Goal: Information Seeking & Learning: Learn about a topic

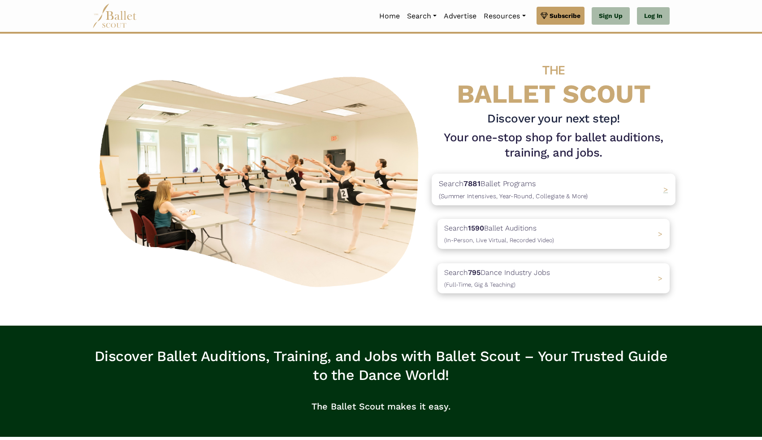
click at [478, 189] on p "Search 7881 Ballet Programs (Summer Intensives, Year-Round, Collegiate & More)" at bounding box center [513, 190] width 149 height 24
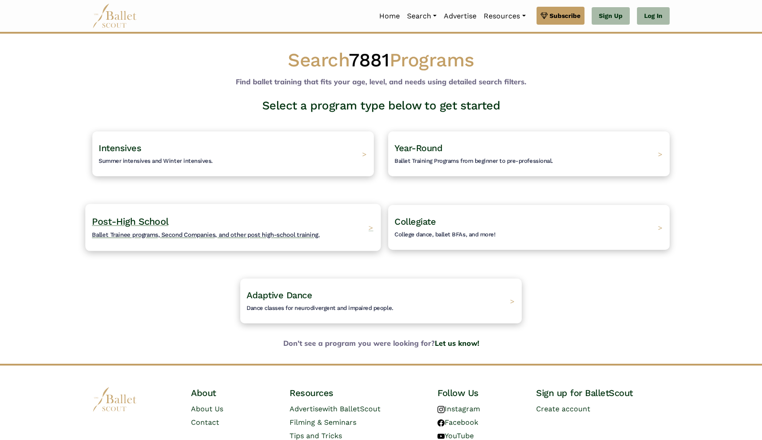
click at [354, 227] on div "Post-High School Ballet Trainee programs, Second Companies, and other post high…" at bounding box center [233, 227] width 296 height 47
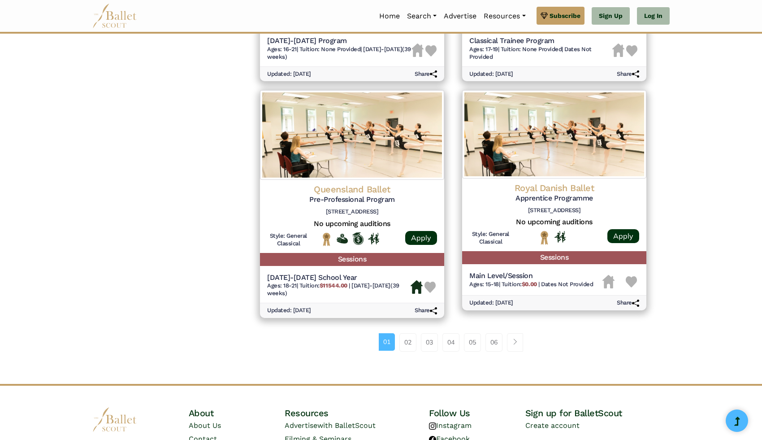
scroll to position [1073, 0]
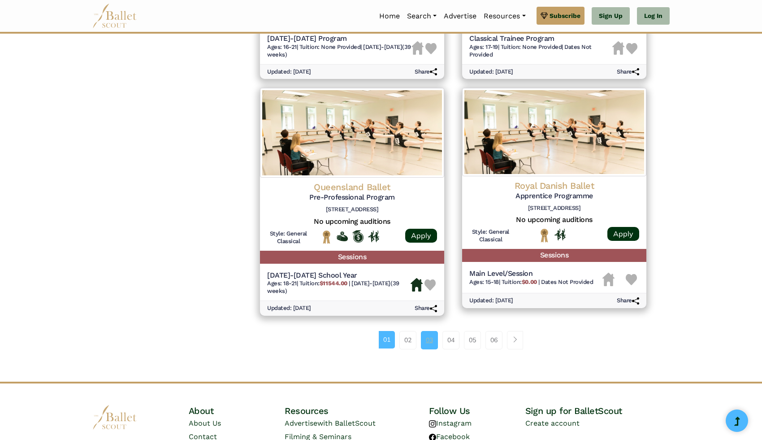
click at [430, 335] on link "03" at bounding box center [429, 340] width 17 height 18
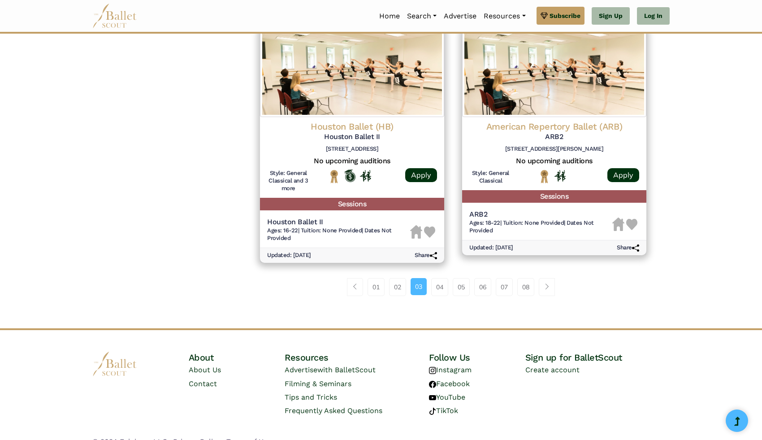
scroll to position [1150, 0]
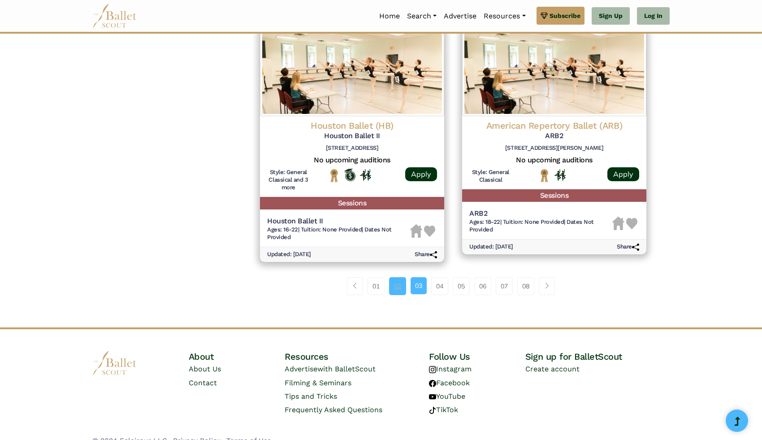
click at [401, 286] on link "02" at bounding box center [397, 286] width 17 height 18
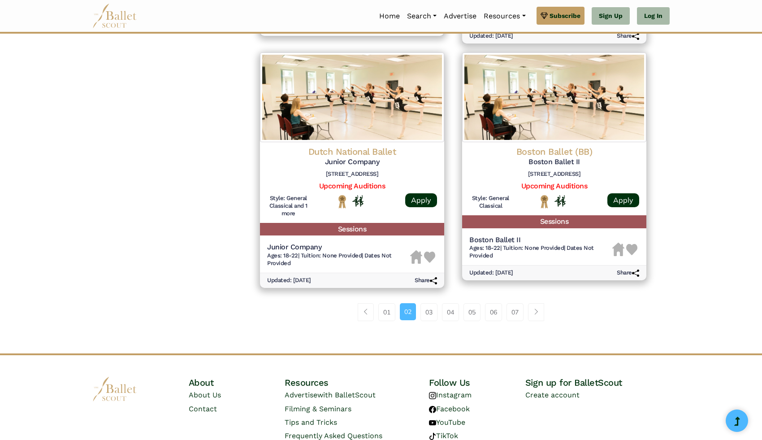
scroll to position [1123, 0]
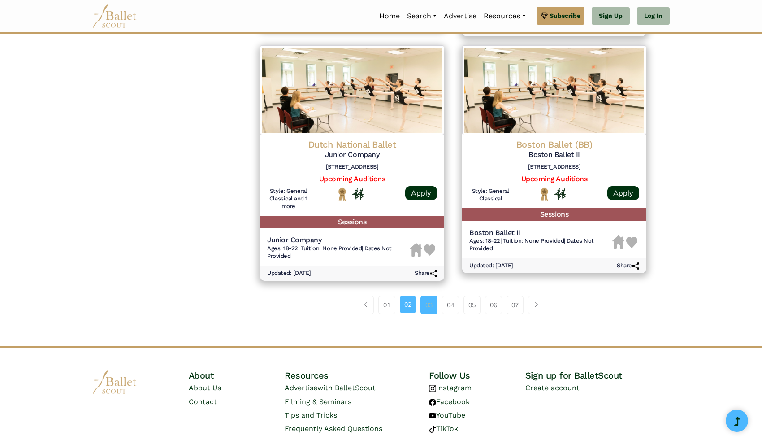
click at [431, 304] on link "03" at bounding box center [429, 305] width 17 height 18
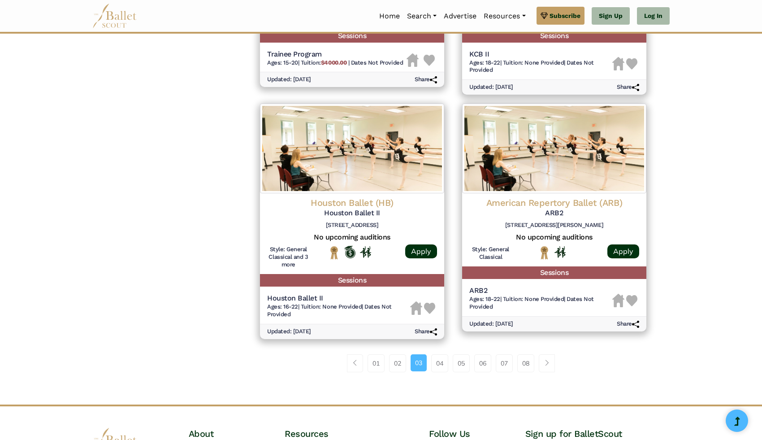
scroll to position [1164, 0]
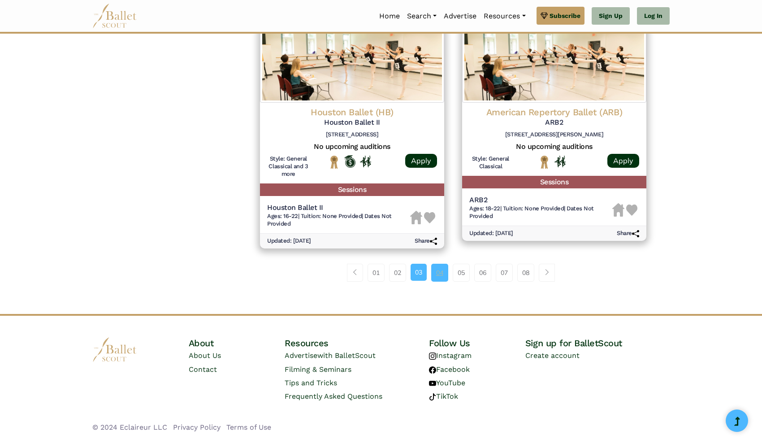
click at [438, 269] on link "04" at bounding box center [439, 273] width 17 height 18
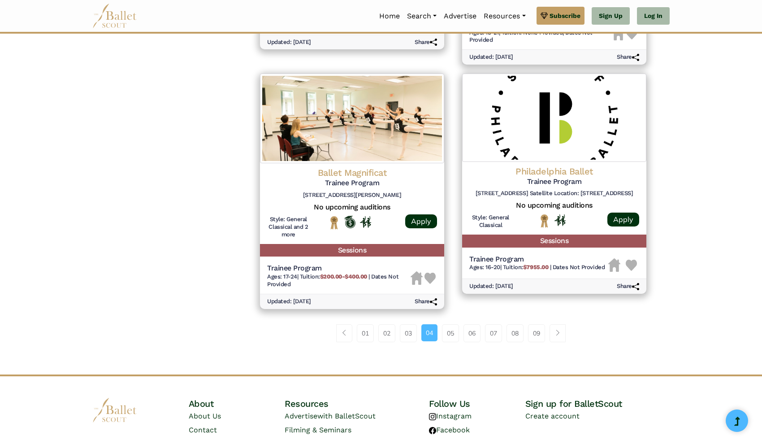
scroll to position [1103, 0]
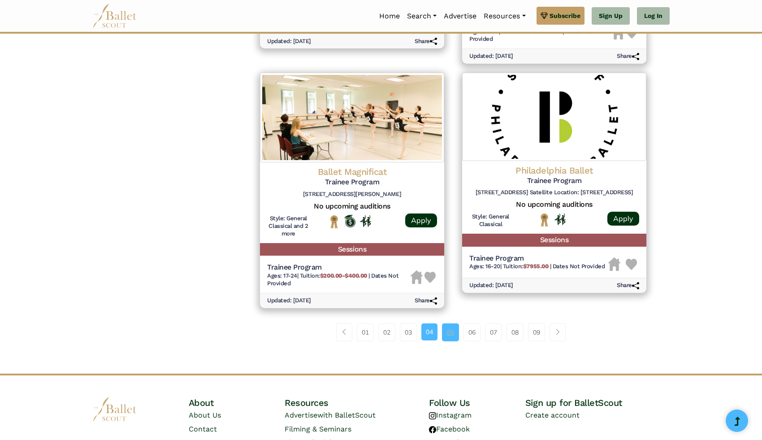
click at [446, 334] on link "05" at bounding box center [450, 332] width 17 height 18
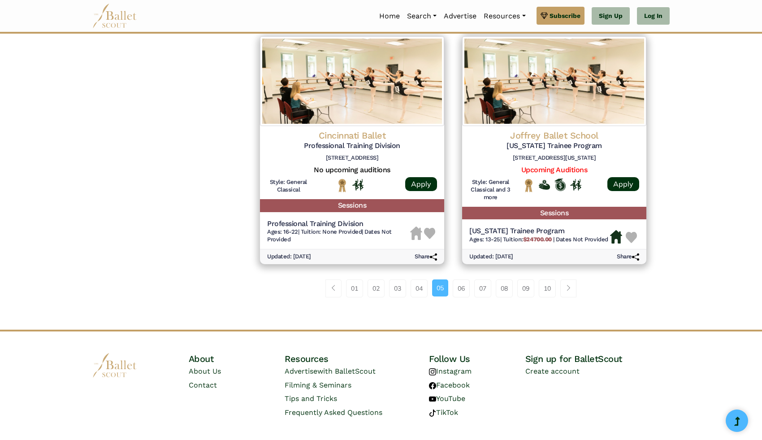
scroll to position [1131, 0]
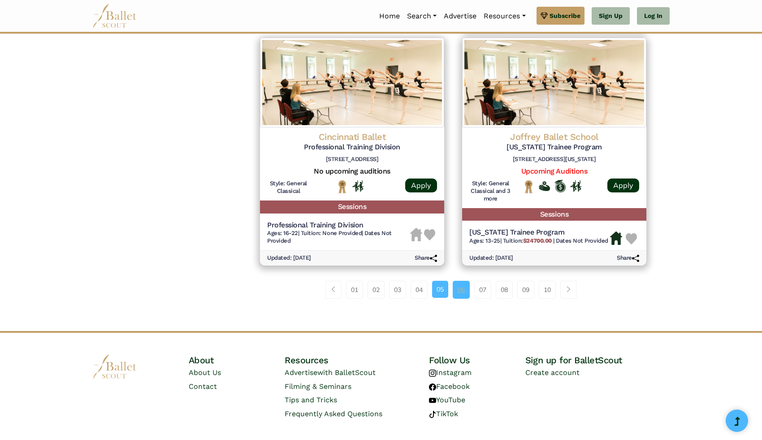
click at [463, 295] on link "06" at bounding box center [461, 290] width 17 height 18
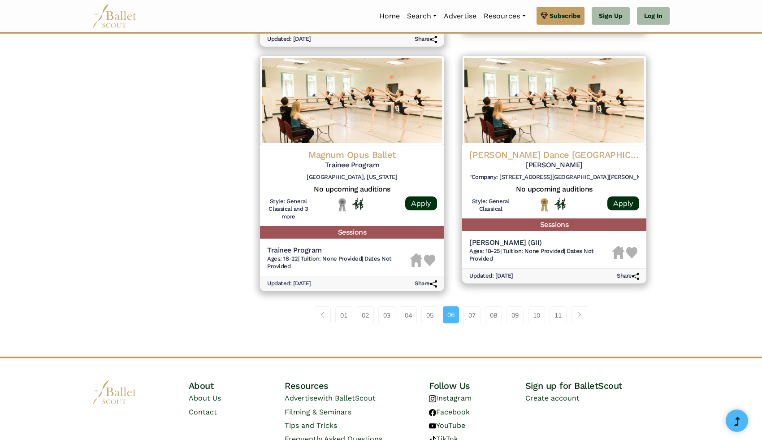
scroll to position [1121, 0]
click at [468, 319] on link "07" at bounding box center [472, 315] width 17 height 18
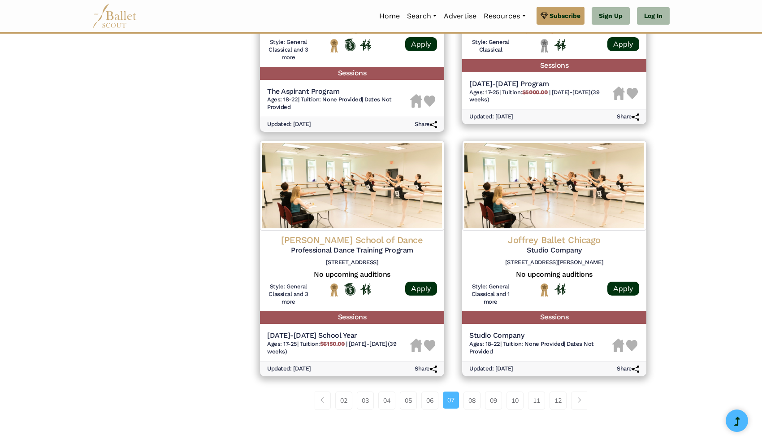
scroll to position [1043, 0]
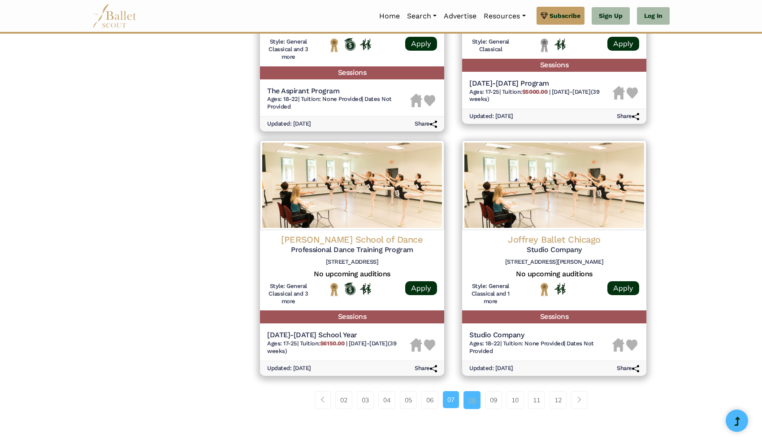
click at [474, 402] on link "08" at bounding box center [472, 400] width 17 height 18
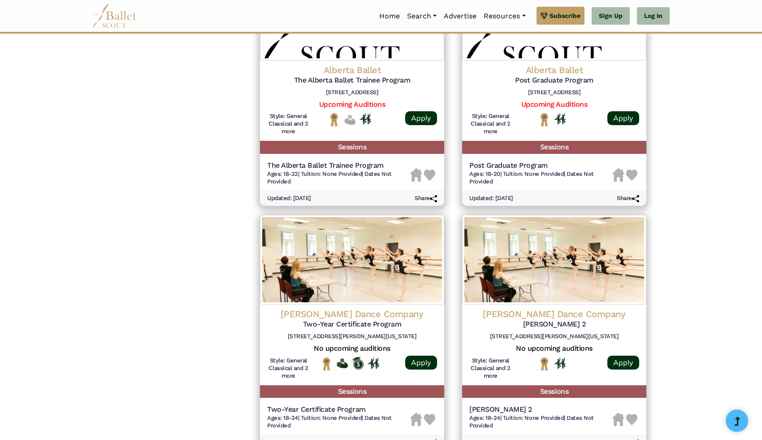
scroll to position [1164, 0]
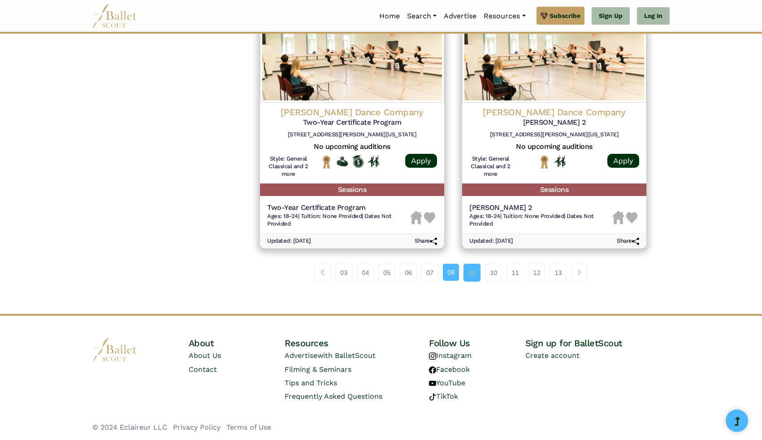
click at [469, 270] on link "09" at bounding box center [472, 273] width 17 height 18
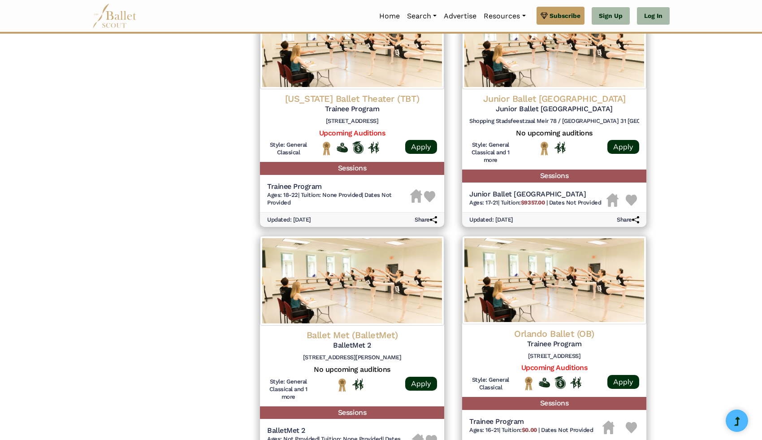
scroll to position [1143, 0]
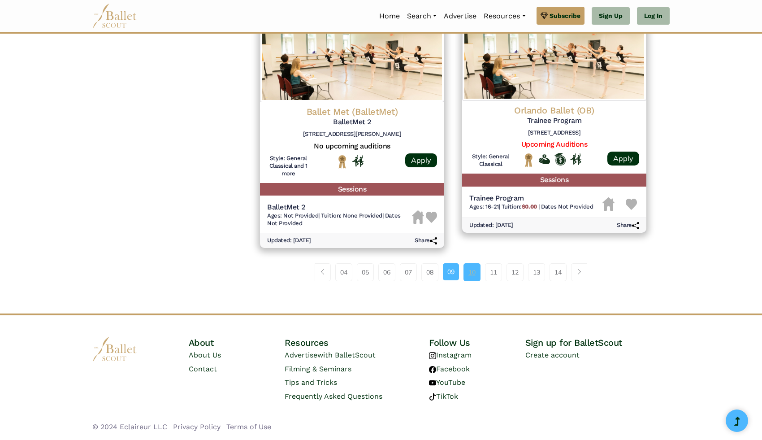
click at [471, 267] on link "10" at bounding box center [472, 272] width 17 height 18
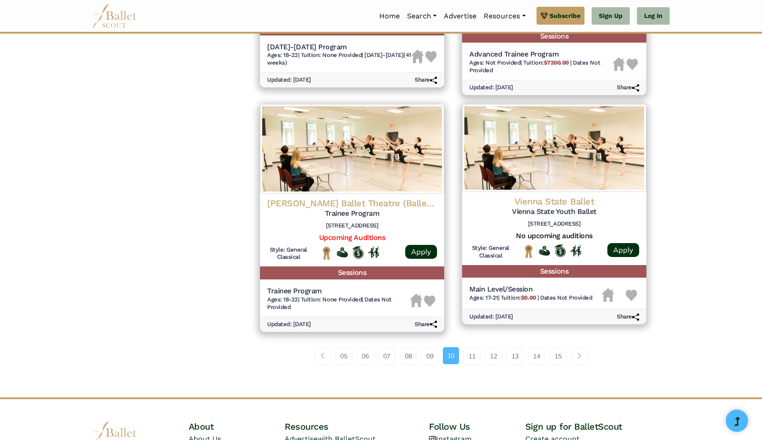
scroll to position [1096, 0]
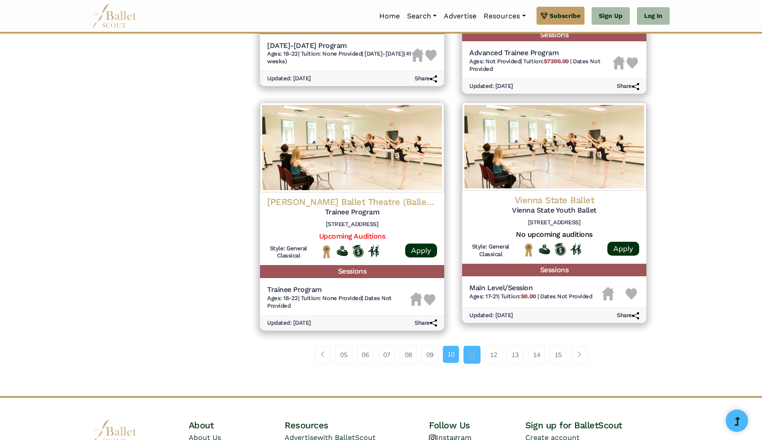
click at [469, 358] on link "11" at bounding box center [472, 355] width 17 height 18
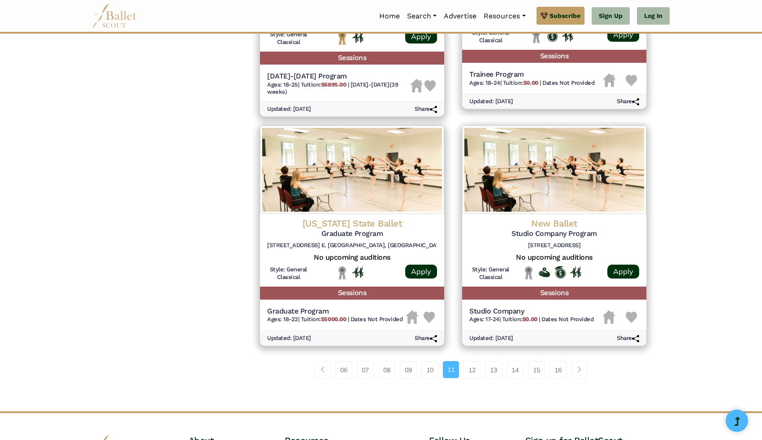
scroll to position [1081, 0]
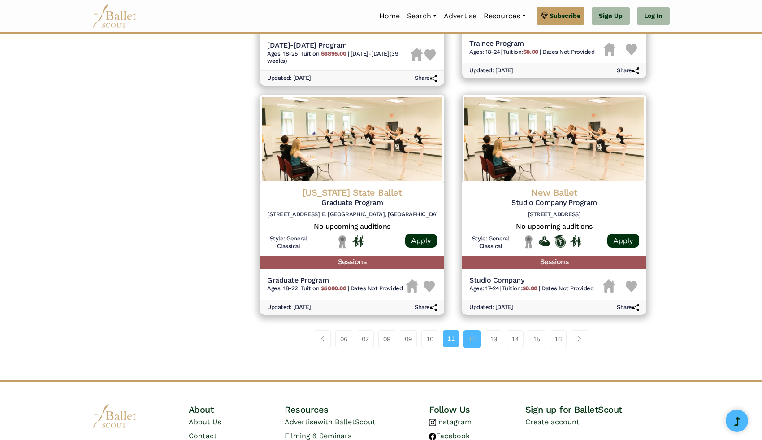
click at [477, 339] on link "12" at bounding box center [472, 339] width 17 height 18
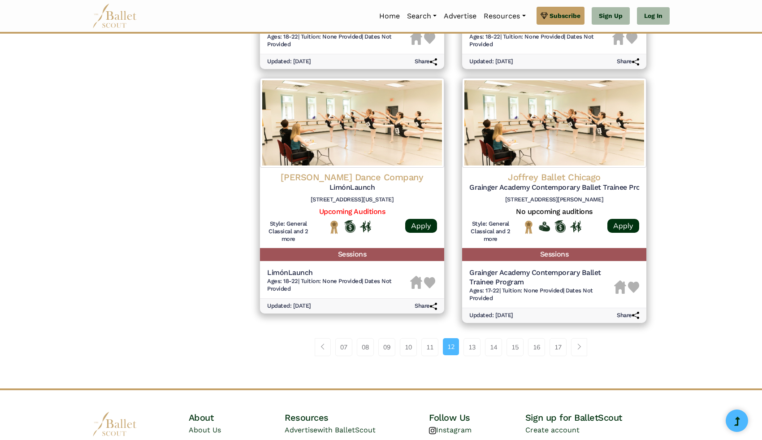
scroll to position [1159, 0]
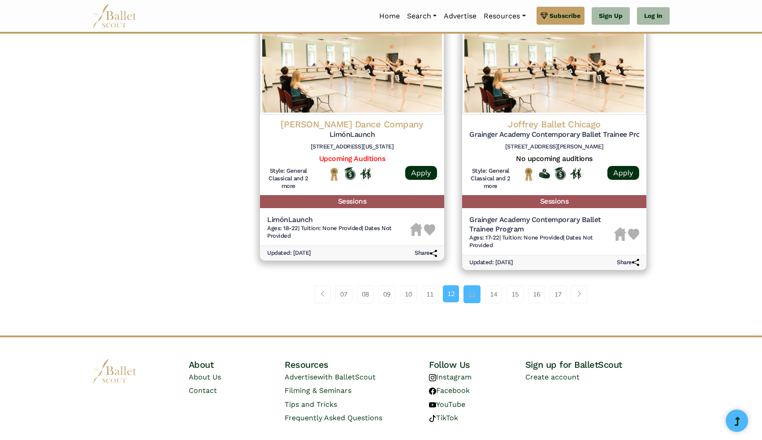
click at [474, 302] on link "13" at bounding box center [472, 294] width 17 height 18
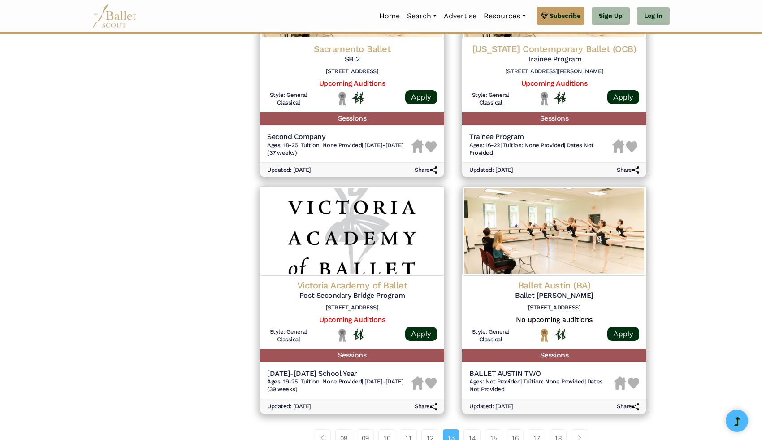
scroll to position [1057, 0]
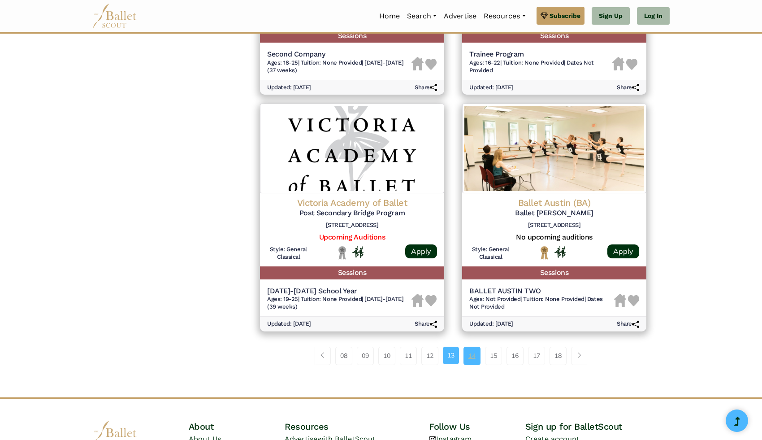
click at [468, 357] on link "14" at bounding box center [472, 356] width 17 height 18
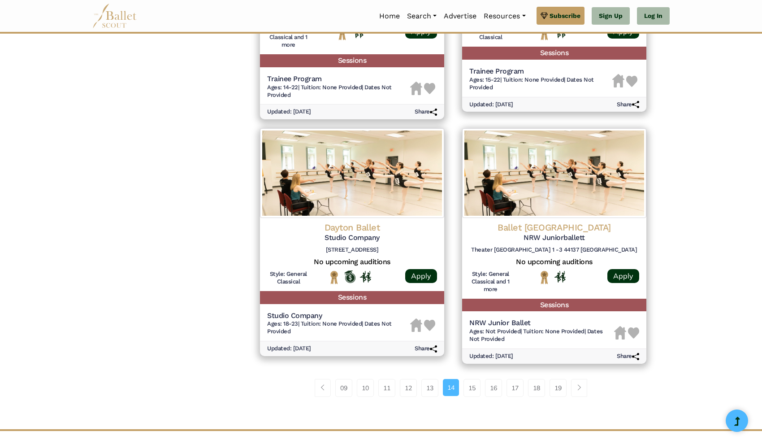
scroll to position [1042, 0]
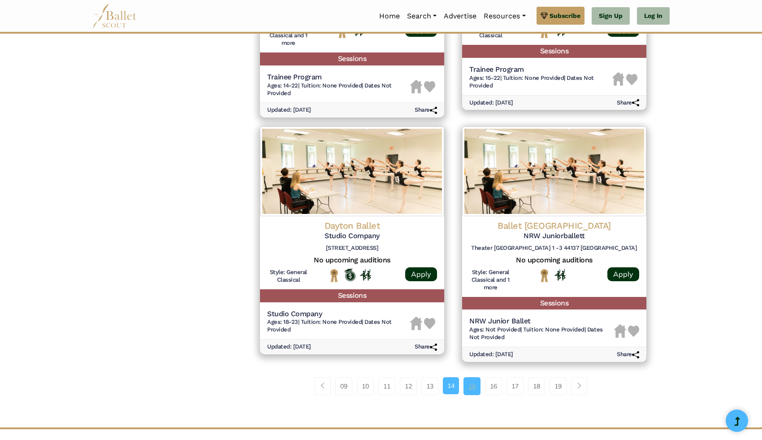
click at [471, 389] on link "15" at bounding box center [472, 386] width 17 height 18
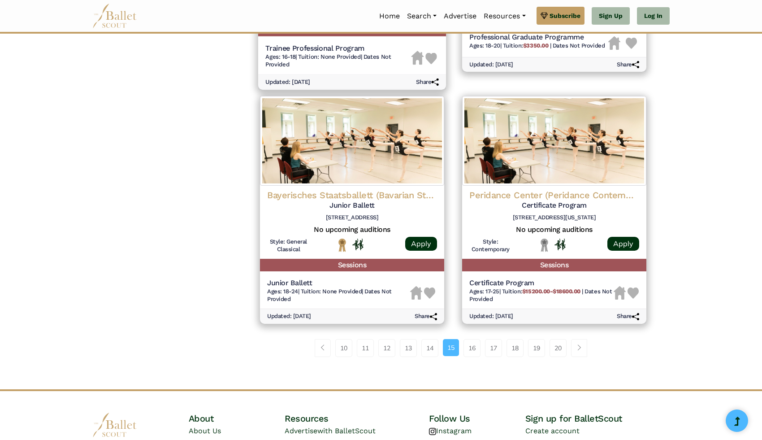
scroll to position [1090, 0]
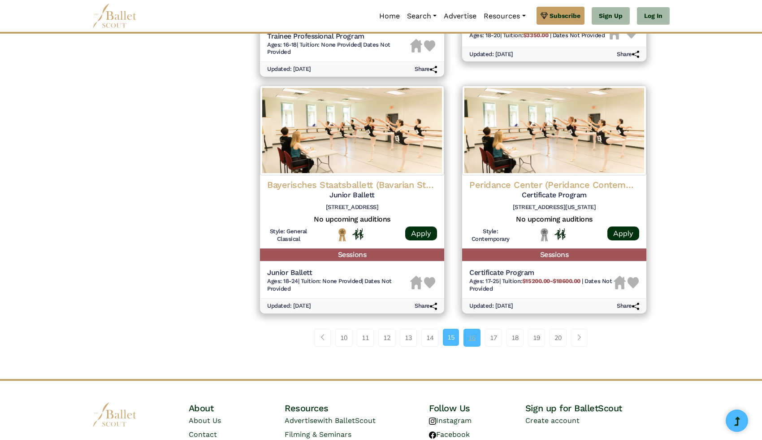
click at [472, 339] on link "16" at bounding box center [472, 338] width 17 height 18
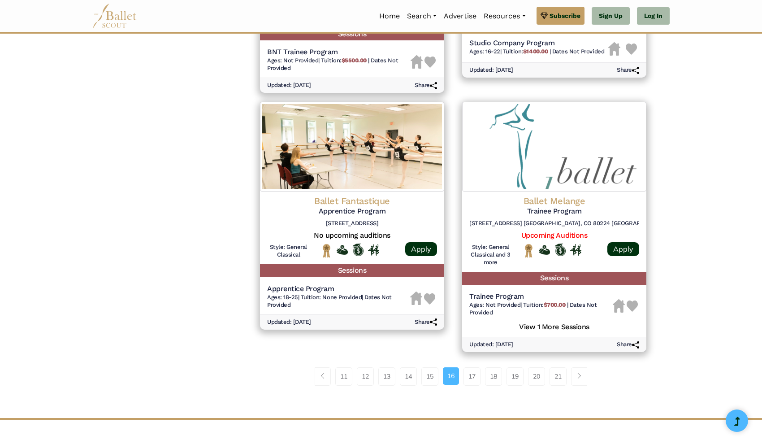
scroll to position [1101, 0]
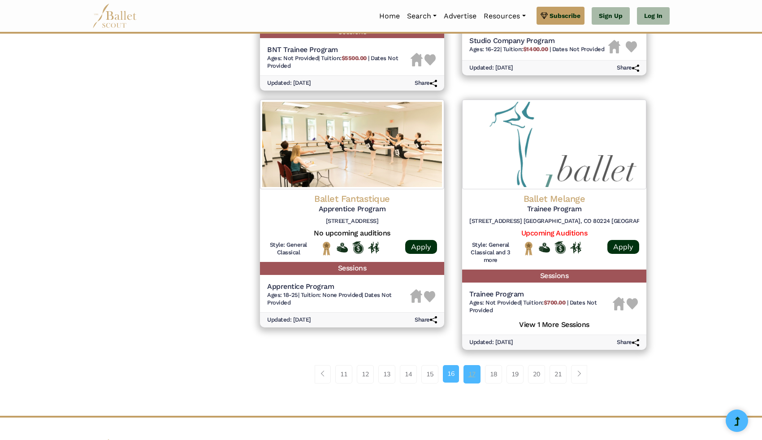
click at [479, 379] on link "17" at bounding box center [472, 374] width 17 height 18
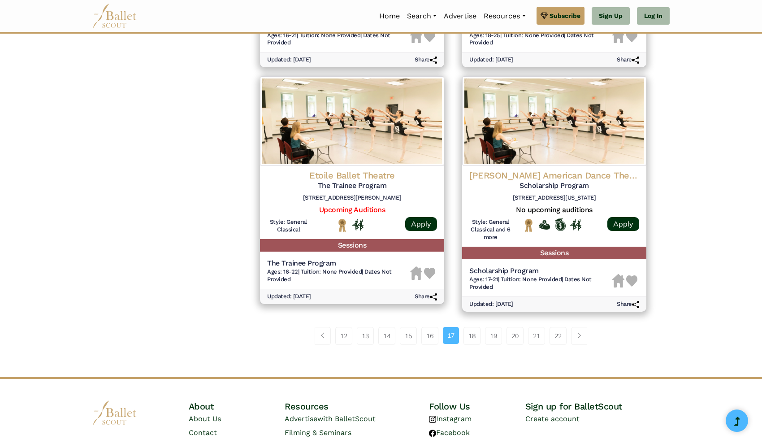
scroll to position [1102, 0]
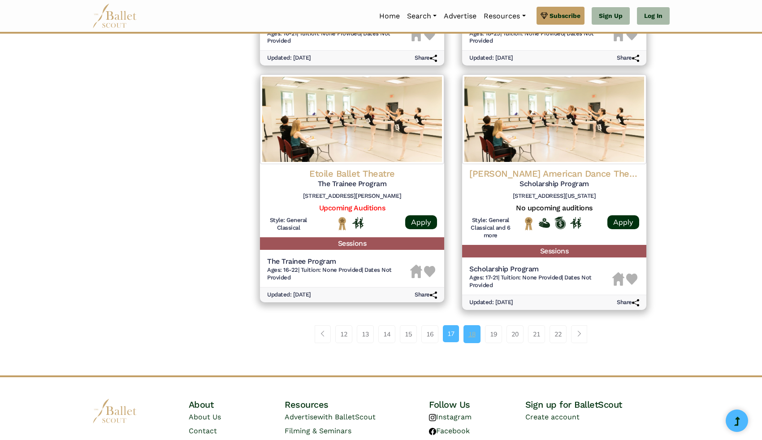
click at [475, 335] on link "18" at bounding box center [472, 334] width 17 height 18
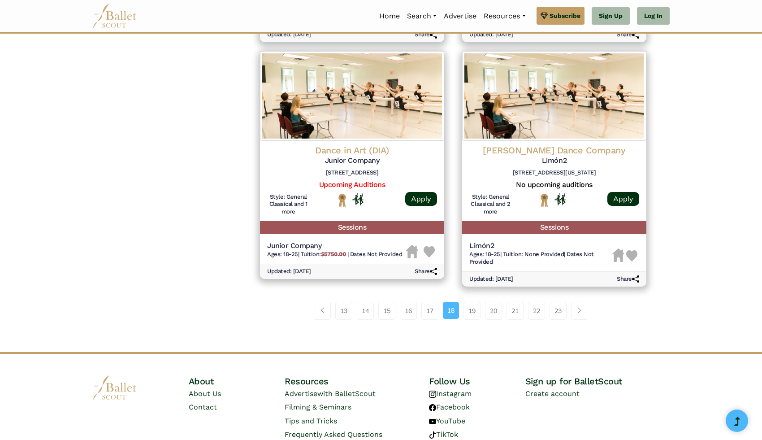
scroll to position [1172, 0]
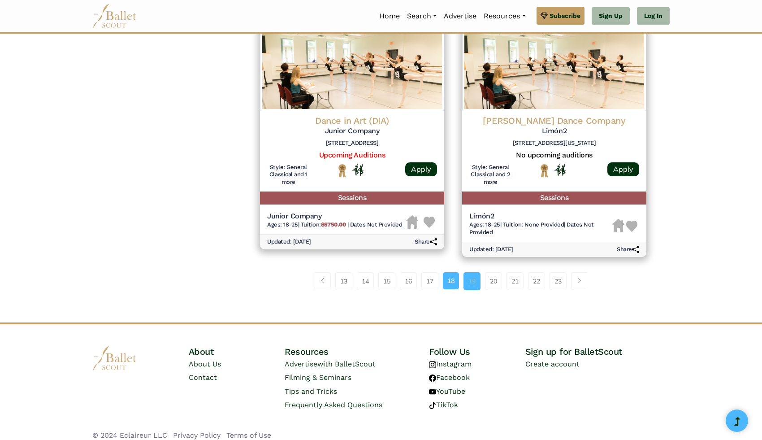
click at [477, 272] on link "19" at bounding box center [472, 281] width 17 height 18
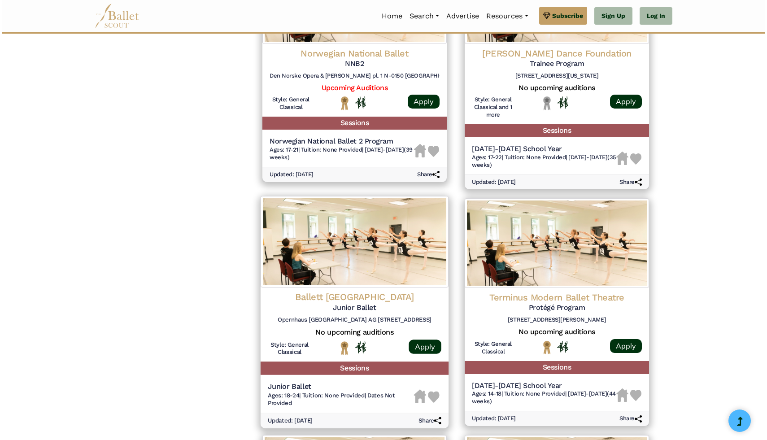
scroll to position [755, 0]
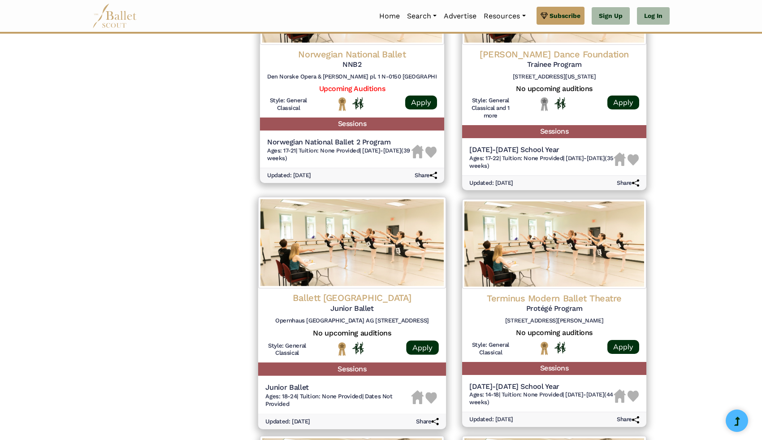
click at [274, 338] on h5 "No upcoming auditions" at bounding box center [353, 333] width 174 height 9
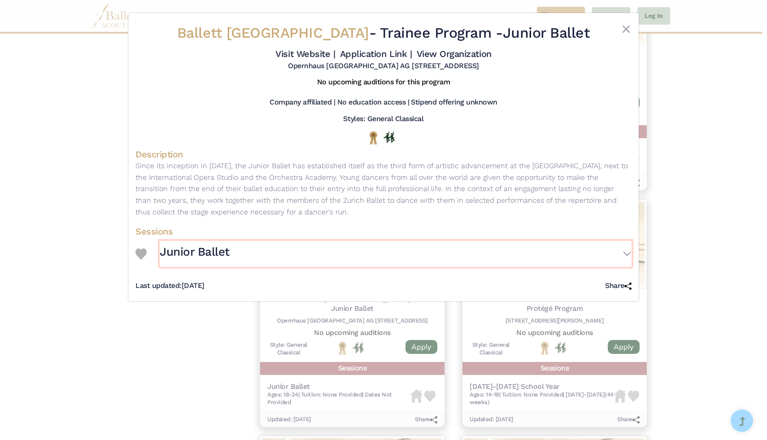
click at [200, 251] on h3 "Junior Ballet" at bounding box center [195, 251] width 70 height 15
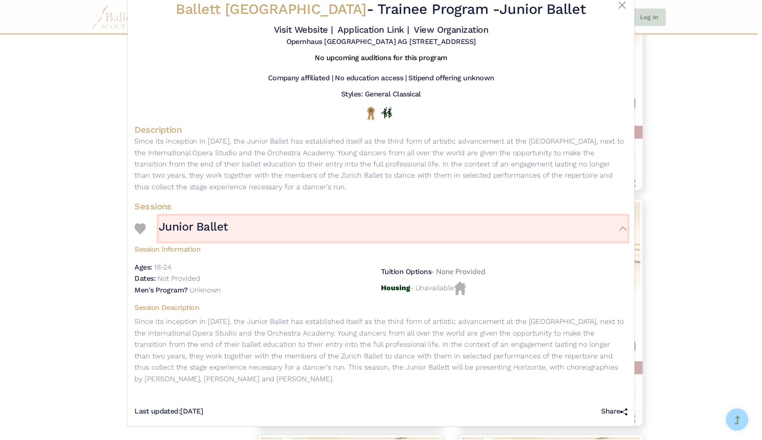
scroll to position [26, 0]
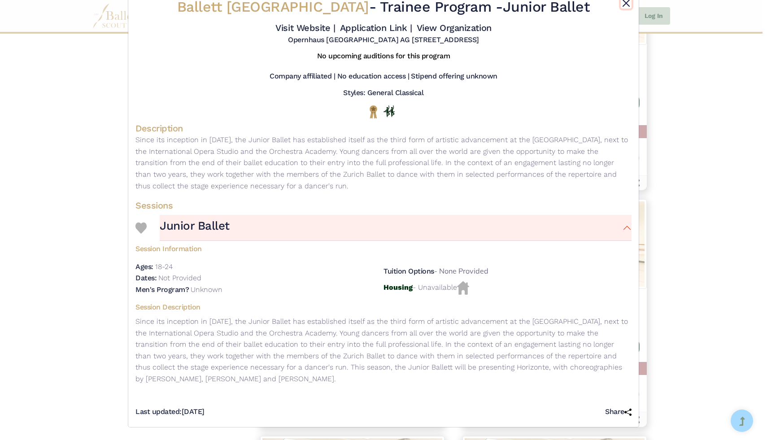
click at [621, 3] on button "Close" at bounding box center [626, 3] width 11 height 11
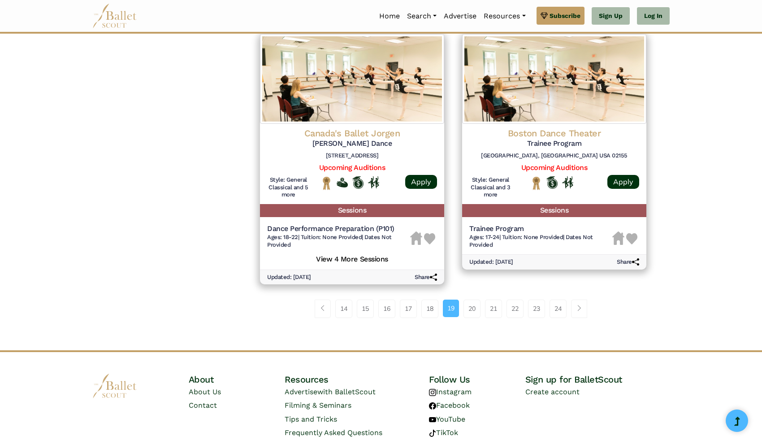
scroll to position [1194, 0]
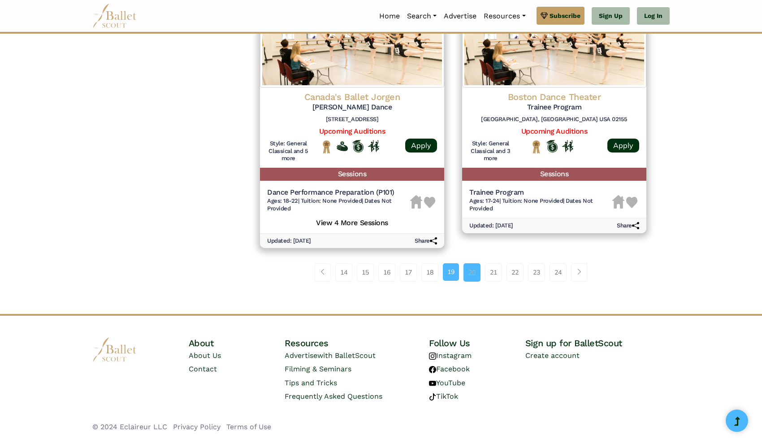
click at [472, 276] on link "20" at bounding box center [472, 272] width 17 height 18
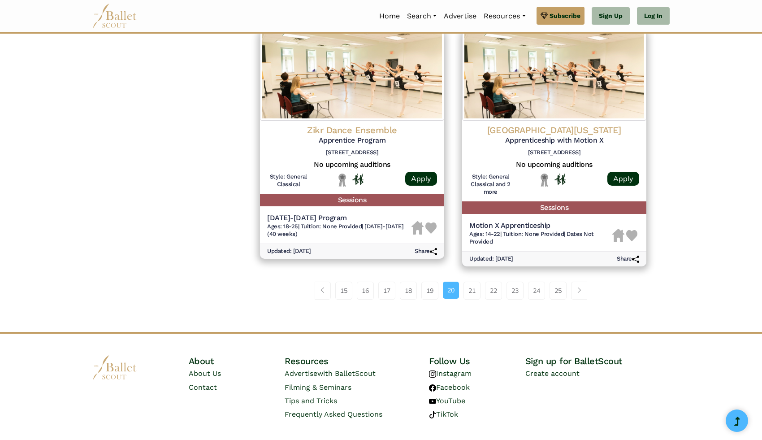
scroll to position [1156, 0]
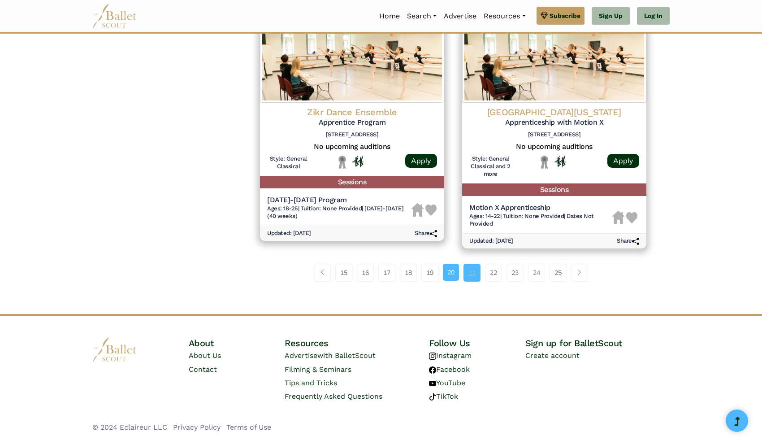
click at [470, 274] on link "21" at bounding box center [472, 273] width 17 height 18
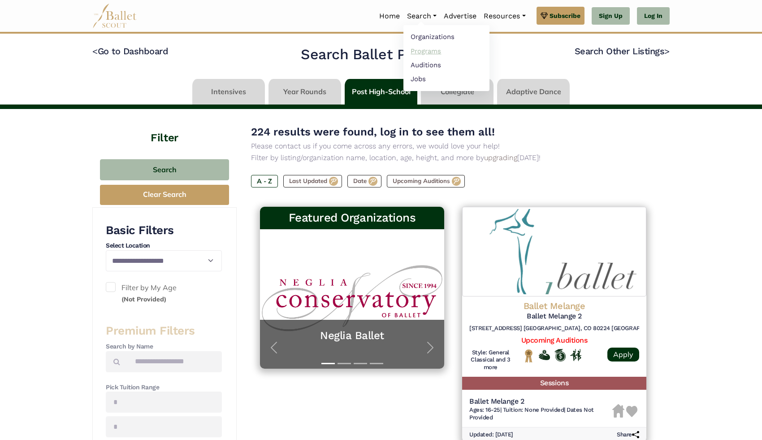
click at [416, 51] on link "Programs" at bounding box center [447, 51] width 86 height 14
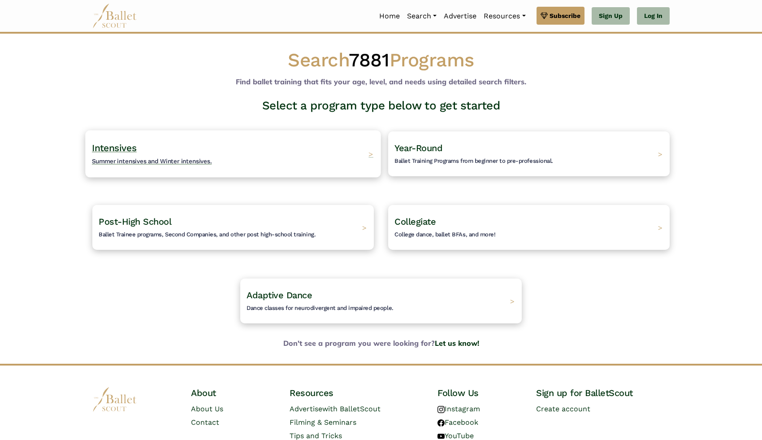
click at [345, 153] on div "Intensives Summer intensives and Winter intensives. >" at bounding box center [233, 153] width 296 height 47
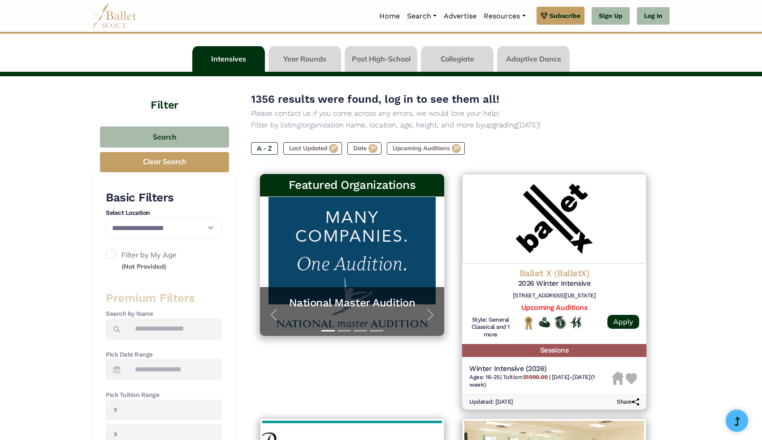
scroll to position [10, 0]
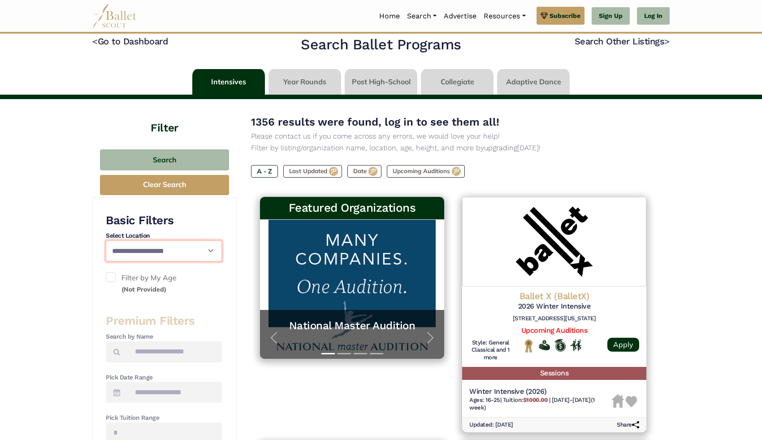
click at [167, 251] on select "**********" at bounding box center [164, 250] width 116 height 21
click at [106, 240] on select "**********" at bounding box center [164, 250] width 116 height 21
click at [136, 274] on label "Filter by My Age (Not Provided)" at bounding box center [164, 283] width 116 height 23
